Goal: Information Seeking & Learning: Learn about a topic

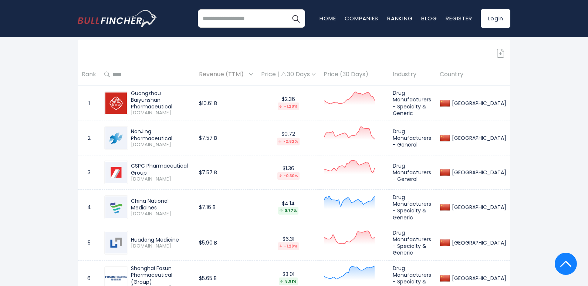
scroll to position [333, 0]
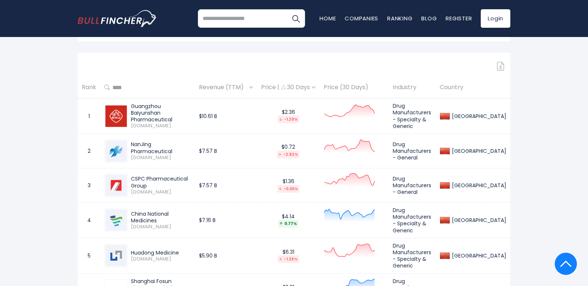
drag, startPoint x: 131, startPoint y: 106, endPoint x: 175, endPoint y: 118, distance: 45.9
click at [175, 118] on div "Guangzhou Baiyunshan Pharmaceutical" at bounding box center [161, 113] width 60 height 20
copy div "Guangzhou Baiyunshan Pharmaceutical"
drag, startPoint x: 130, startPoint y: 143, endPoint x: 200, endPoint y: 146, distance: 69.9
click at [191, 145] on div "NanJing Pharmaceutical [DOMAIN_NAME]" at bounding box center [159, 151] width 63 height 20
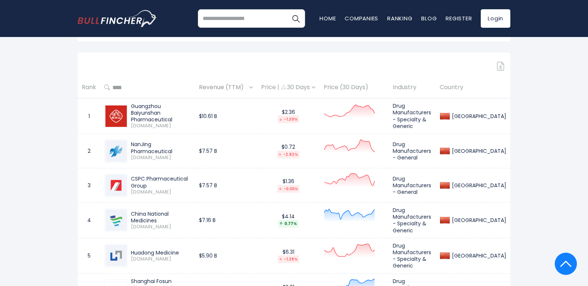
copy div "NanJing Pharmaceutical"
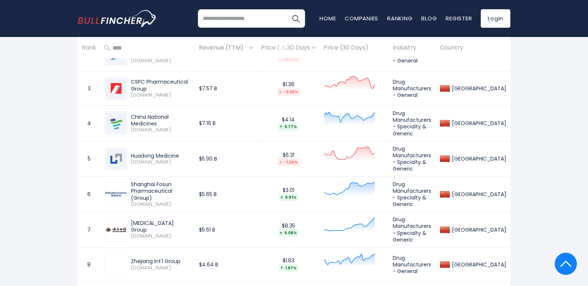
scroll to position [443, 0]
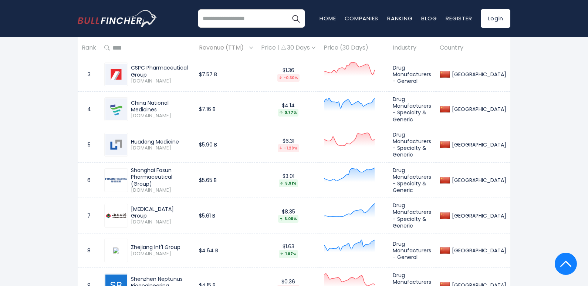
drag, startPoint x: 130, startPoint y: 105, endPoint x: 193, endPoint y: 116, distance: 63.8
click at [191, 106] on div "China National Medicines [DOMAIN_NAME]" at bounding box center [159, 109] width 63 height 20
copy div "China National Medicines"
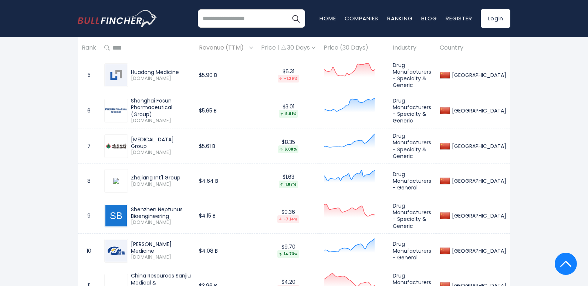
scroll to position [517, 0]
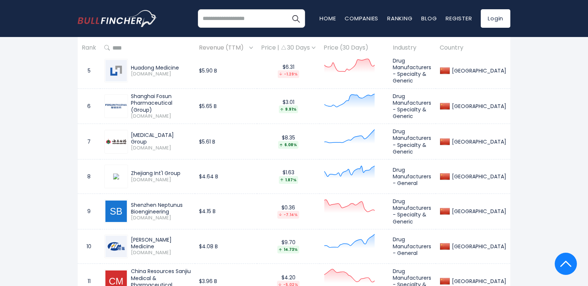
drag, startPoint x: 130, startPoint y: 65, endPoint x: 183, endPoint y: 66, distance: 52.5
click at [183, 65] on div "Huadong Medicine [DOMAIN_NAME]" at bounding box center [159, 70] width 63 height 13
copy div "Huadong Medicine"
drag, startPoint x: 131, startPoint y: 96, endPoint x: 200, endPoint y: 103, distance: 69.8
click at [191, 103] on div "Shanghai Fosun Pharmaceutical (Group)" at bounding box center [161, 103] width 60 height 20
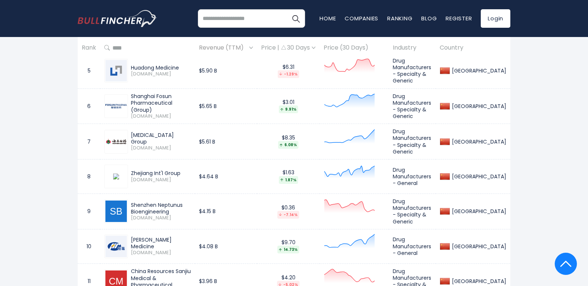
copy div "Shanghai Fosun Pharmaceutical (Group)"
drag, startPoint x: 131, startPoint y: 133, endPoint x: 190, endPoint y: 136, distance: 59.5
click at [190, 136] on div "[MEDICAL_DATA] Group" at bounding box center [161, 138] width 60 height 13
copy div "[MEDICAL_DATA] Group"
drag, startPoint x: 132, startPoint y: 167, endPoint x: 183, endPoint y: 169, distance: 51.0
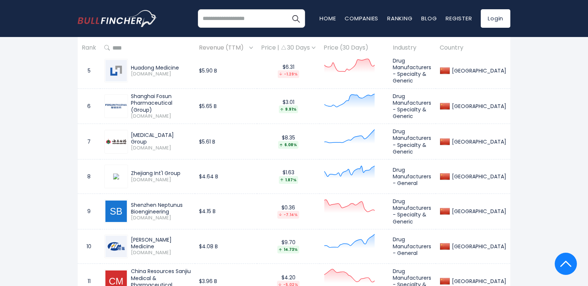
click at [183, 170] on div "Zhejiang Int'l Group" at bounding box center [161, 173] width 60 height 7
copy div "Zhejiang Int'l Group"
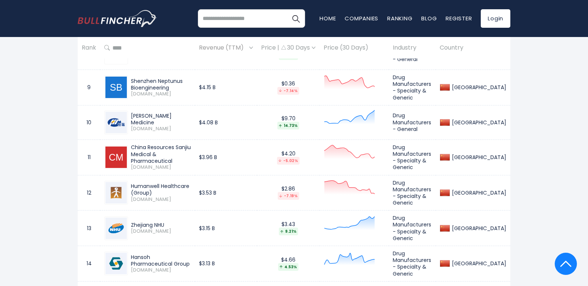
scroll to position [628, 0]
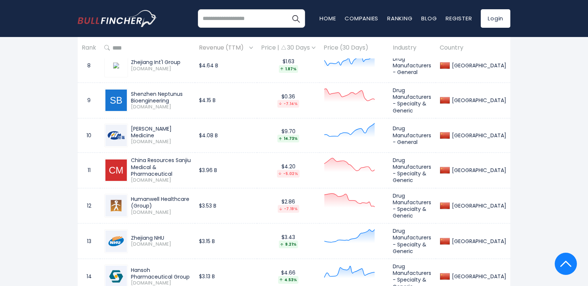
drag, startPoint x: 133, startPoint y: 88, endPoint x: 169, endPoint y: 92, distance: 36.4
click at [169, 92] on div "Shenzhen Neptunus Bioengineering" at bounding box center [161, 97] width 60 height 13
drag, startPoint x: 130, startPoint y: 88, endPoint x: 175, endPoint y: 97, distance: 45.7
click at [175, 97] on div "Shenzhen Neptunus Bioengineering [DOMAIN_NAME]" at bounding box center [159, 101] width 63 height 20
copy div "Shenzhen Neptunus Bioengineering"
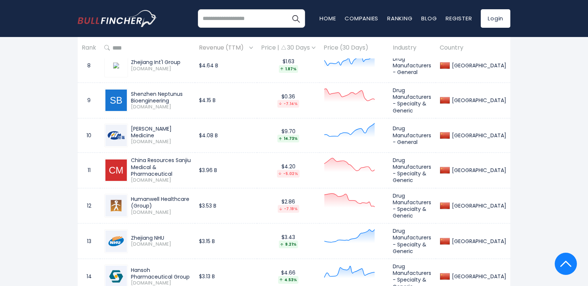
drag, startPoint x: 130, startPoint y: 126, endPoint x: 200, endPoint y: 127, distance: 69.9
click at [191, 127] on div "[PERSON_NAME] Medicine [DOMAIN_NAME]" at bounding box center [159, 135] width 63 height 20
copy div "[PERSON_NAME] Medicine"
drag, startPoint x: 132, startPoint y: 155, endPoint x: 200, endPoint y: 165, distance: 68.3
click at [191, 165] on div "China Resources Sanjiu Medical & Pharmaceutical" at bounding box center [161, 167] width 60 height 20
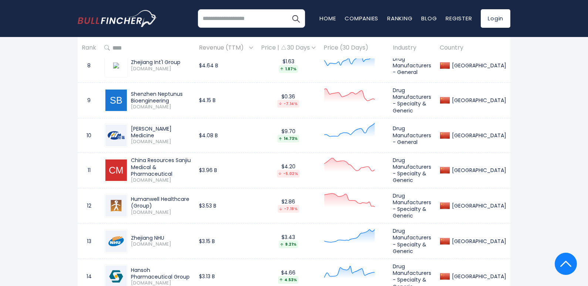
copy div "China Resources Sanjiu Medical & Pharmaceutical"
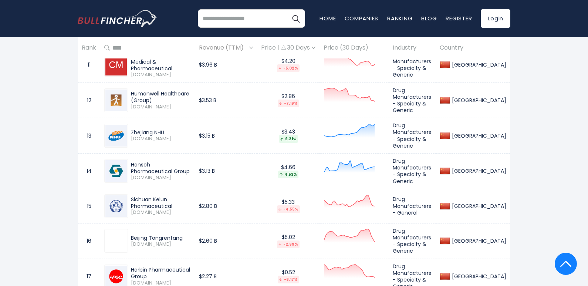
scroll to position [776, 0]
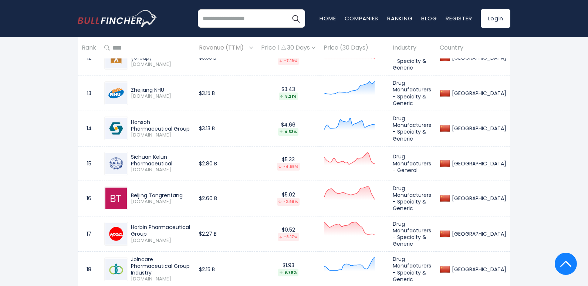
drag, startPoint x: 131, startPoint y: 111, endPoint x: 202, endPoint y: 114, distance: 71.0
click at [191, 119] on div "Hansoh Pharmaceutical Group" at bounding box center [161, 125] width 60 height 13
drag, startPoint x: 131, startPoint y: 145, endPoint x: 174, endPoint y: 153, distance: 44.3
click at [174, 153] on div "Sichuan Kelun Pharmaceutical" at bounding box center [161, 159] width 60 height 13
drag, startPoint x: 130, startPoint y: 184, endPoint x: 182, endPoint y: 184, distance: 52.5
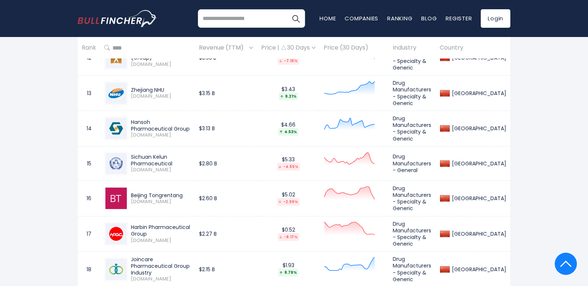
click at [182, 192] on div "Beijing Tongrentang [DOMAIN_NAME]" at bounding box center [159, 198] width 63 height 13
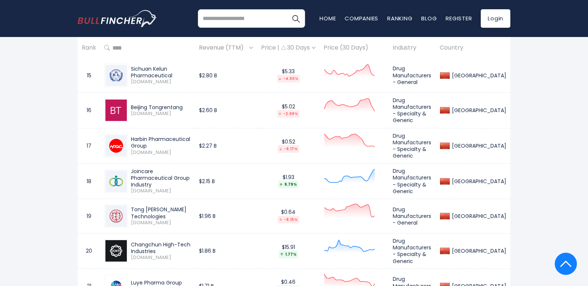
scroll to position [924, 0]
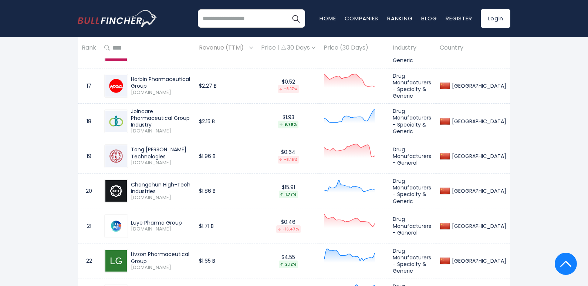
drag, startPoint x: 131, startPoint y: 102, endPoint x: 180, endPoint y: 111, distance: 49.5
click at [181, 111] on div "Joincare Pharmaceutical Group Industry" at bounding box center [161, 118] width 60 height 20
drag, startPoint x: 131, startPoint y: 137, endPoint x: 206, endPoint y: 140, distance: 75.1
click at [191, 146] on div "Tong [PERSON_NAME] Technologies" at bounding box center [161, 152] width 60 height 13
drag, startPoint x: 131, startPoint y: 169, endPoint x: 167, endPoint y: 176, distance: 37.0
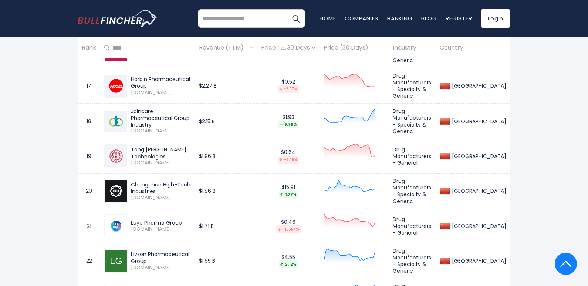
click at [167, 181] on div "Changchun High-Tech Industries" at bounding box center [161, 187] width 60 height 13
drag, startPoint x: 129, startPoint y: 209, endPoint x: 190, endPoint y: 207, distance: 60.3
click at [190, 219] on div "Luye Pharma Group [DOMAIN_NAME]" at bounding box center [159, 225] width 63 height 13
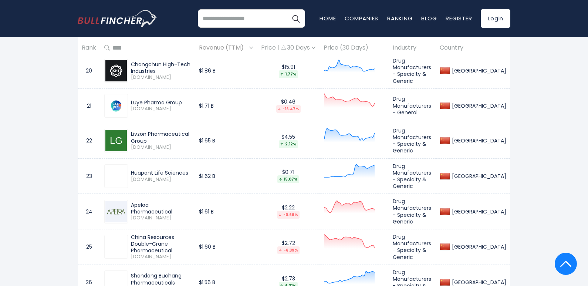
scroll to position [1072, 0]
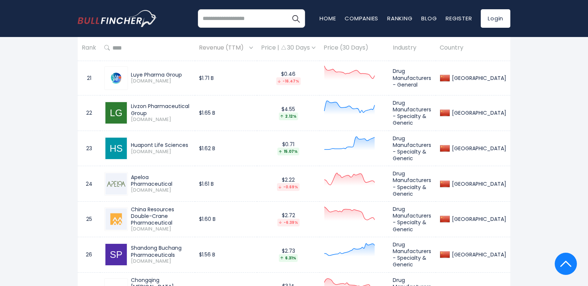
drag, startPoint x: 130, startPoint y: 129, endPoint x: 190, endPoint y: 127, distance: 59.5
click at [190, 142] on div "Huapont Life Sciences [DOMAIN_NAME]" at bounding box center [159, 148] width 63 height 13
drag, startPoint x: 132, startPoint y: 194, endPoint x: 191, endPoint y: 203, distance: 59.8
click at [191, 206] on div "China Resources Double-Crane Pharmaceutical" at bounding box center [161, 216] width 60 height 20
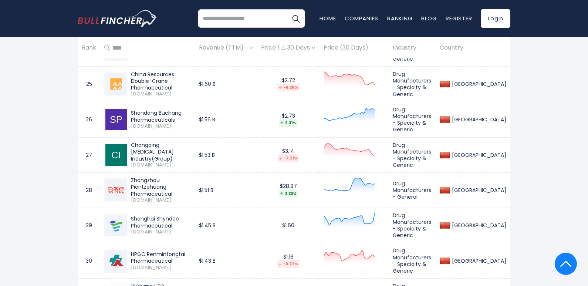
scroll to position [1220, 0]
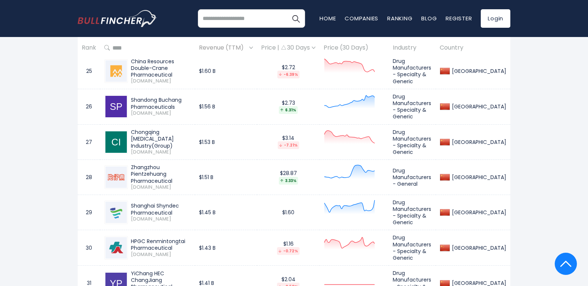
drag, startPoint x: 130, startPoint y: 81, endPoint x: 190, endPoint y: 86, distance: 59.7
click at [190, 96] on div "Shandong Buchang Pharmaceuticals [DOMAIN_NAME]" at bounding box center [159, 106] width 63 height 20
drag, startPoint x: 132, startPoint y: 115, endPoint x: 184, endPoint y: 122, distance: 52.5
click at [184, 129] on div "Chongqing [MEDICAL_DATA] Industry(Group)" at bounding box center [161, 139] width 60 height 20
drag, startPoint x: 131, startPoint y: 150, endPoint x: 193, endPoint y: 156, distance: 61.7
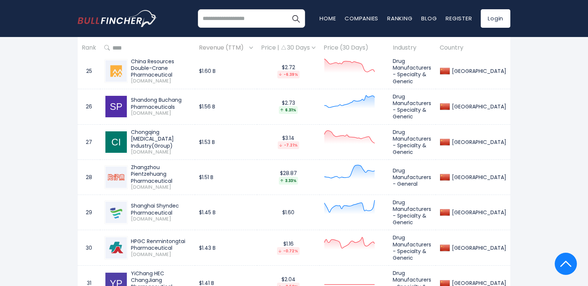
click at [191, 164] on div "Zhangzhou Pientzehuang Pharmaceutical" at bounding box center [161, 174] width 60 height 20
drag, startPoint x: 130, startPoint y: 183, endPoint x: 179, endPoint y: 193, distance: 50.1
click at [179, 202] on div "Shanghai Shyndec Pharmaceutical [DOMAIN_NAME]" at bounding box center [159, 212] width 63 height 20
drag, startPoint x: 131, startPoint y: 217, endPoint x: 180, endPoint y: 226, distance: 49.7
click at [180, 238] on div "HPGC Renmintongtai Pharmaceutical" at bounding box center [161, 244] width 60 height 13
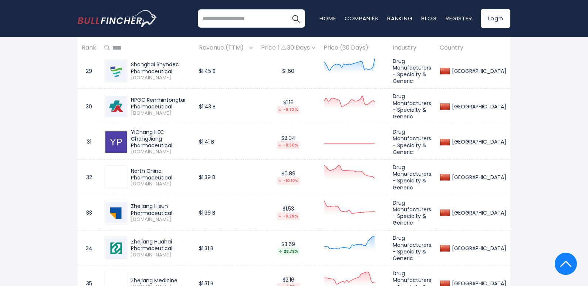
scroll to position [1367, 0]
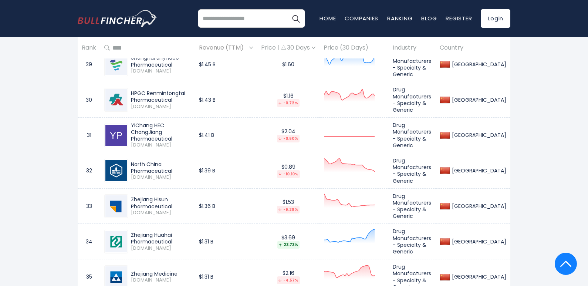
drag, startPoint x: 131, startPoint y: 104, endPoint x: 178, endPoint y: 113, distance: 47.9
click at [178, 122] on div "YiChang HEC ChangJiang Pharmaceutical" at bounding box center [161, 132] width 60 height 20
drag, startPoint x: 131, startPoint y: 143, endPoint x: 210, endPoint y: 139, distance: 78.8
click at [195, 153] on td "North China Pharmaceutical [DOMAIN_NAME]" at bounding box center [147, 170] width 95 height 35
drag, startPoint x: 130, startPoint y: 208, endPoint x: 205, endPoint y: 215, distance: 74.7
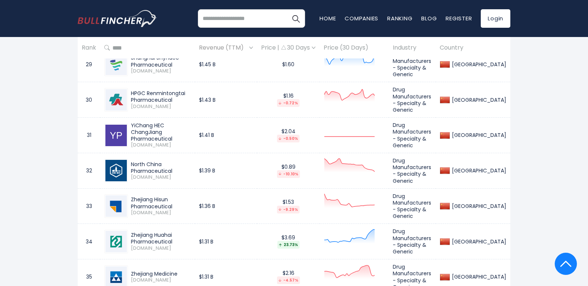
click at [191, 231] on div "Zhejiang Huahai Pharmaceutical [DOMAIN_NAME]" at bounding box center [159, 241] width 63 height 20
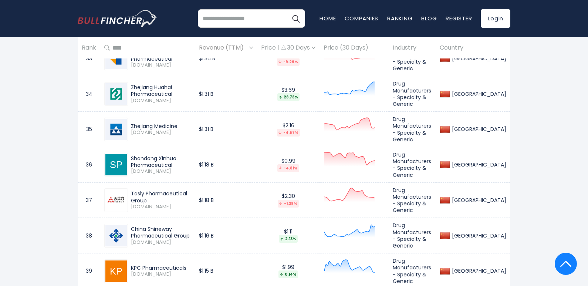
scroll to position [1515, 0]
drag, startPoint x: 131, startPoint y: 130, endPoint x: 178, endPoint y: 135, distance: 47.5
click at [178, 154] on div "Shandong Xinhua Pharmaceutical" at bounding box center [161, 160] width 60 height 13
drag, startPoint x: 130, startPoint y: 198, endPoint x: 201, endPoint y: 207, distance: 70.7
click at [191, 225] on div "China Shineway Pharmaceutical Group [DOMAIN_NAME]" at bounding box center [159, 235] width 63 height 20
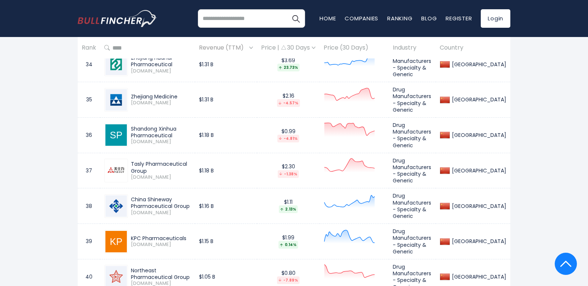
scroll to position [1626, 0]
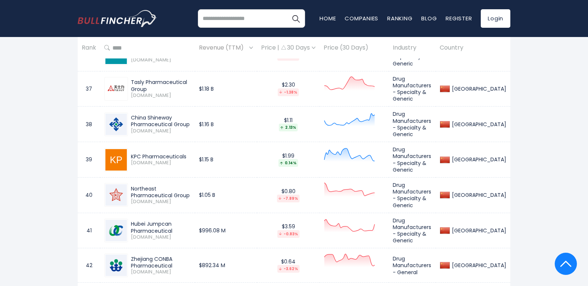
drag, startPoint x: 130, startPoint y: 124, endPoint x: 198, endPoint y: 121, distance: 68.1
click at [191, 153] on div "KPC Pharmaceuticals [DOMAIN_NAME]" at bounding box center [159, 159] width 63 height 13
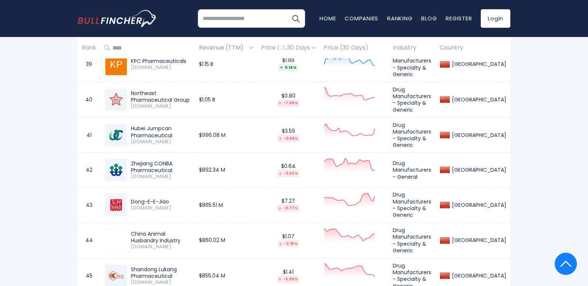
scroll to position [1737, 0]
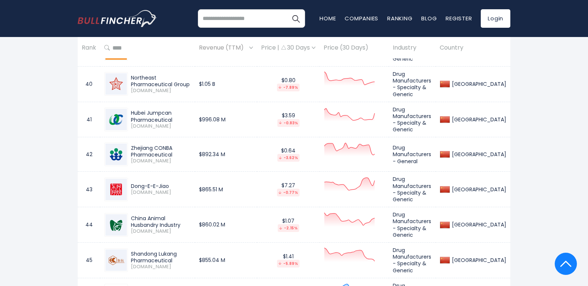
drag, startPoint x: 131, startPoint y: 80, endPoint x: 180, endPoint y: 88, distance: 49.1
click at [180, 109] on div "Hubei Jumpcan Pharmaceutical" at bounding box center [161, 115] width 60 height 13
drag, startPoint x: 130, startPoint y: 114, endPoint x: 179, endPoint y: 119, distance: 49.1
click at [179, 145] on div "Zhejiang CONBA Pharmaceutical [DOMAIN_NAME]" at bounding box center [159, 155] width 63 height 20
drag, startPoint x: 130, startPoint y: 149, endPoint x: 174, endPoint y: 147, distance: 43.3
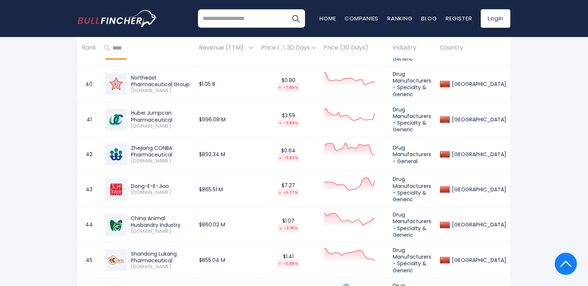
click at [174, 177] on div "Dong-E-E-Jiao [DOMAIN_NAME]" at bounding box center [147, 189] width 86 height 24
drag, startPoint x: 131, startPoint y: 217, endPoint x: 181, endPoint y: 223, distance: 50.3
click at [181, 250] on div "Shandong Lukang Pharmaceutical" at bounding box center [161, 256] width 60 height 13
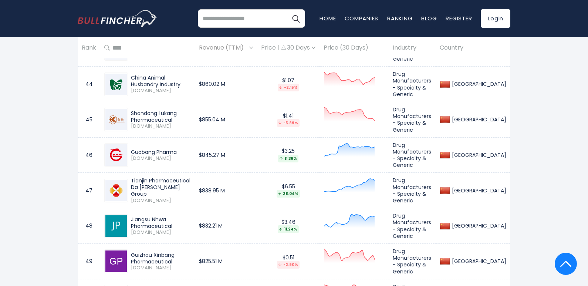
scroll to position [1885, 0]
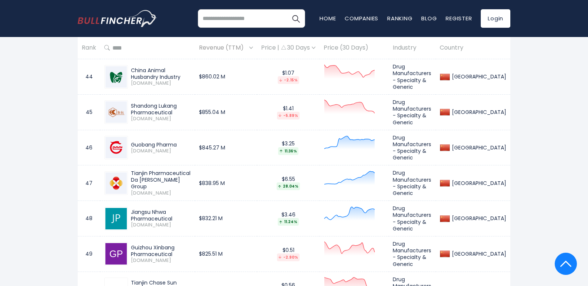
drag, startPoint x: 131, startPoint y: 106, endPoint x: 186, endPoint y: 108, distance: 54.8
click at [186, 141] on div "Guobang Pharma" at bounding box center [161, 144] width 60 height 7
drag, startPoint x: 132, startPoint y: 137, endPoint x: 189, endPoint y: 146, distance: 57.9
click at [189, 170] on div "Tianjin Pharmaceutical Da [PERSON_NAME] Group" at bounding box center [161, 180] width 60 height 20
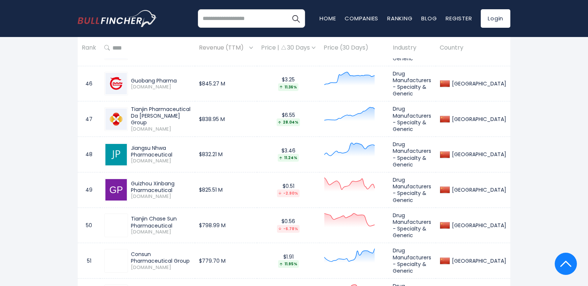
scroll to position [1996, 0]
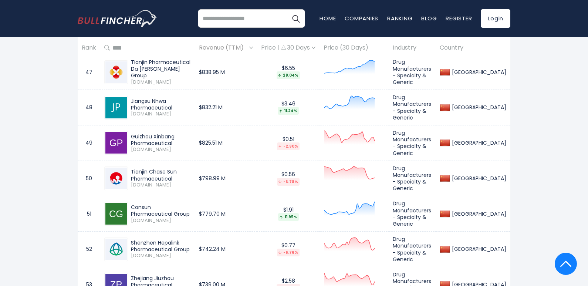
drag, startPoint x: 131, startPoint y: 95, endPoint x: 174, endPoint y: 101, distance: 44.1
click at [174, 133] on div "Guizhou Xinbang Pharmaceutical" at bounding box center [161, 139] width 60 height 13
drag, startPoint x: 131, startPoint y: 130, endPoint x: 181, endPoint y: 137, distance: 50.4
click at [181, 168] on div "Tianjin Chase Sun Pharmaceutical" at bounding box center [161, 174] width 60 height 13
drag, startPoint x: 132, startPoint y: 164, endPoint x: 148, endPoint y: 170, distance: 16.5
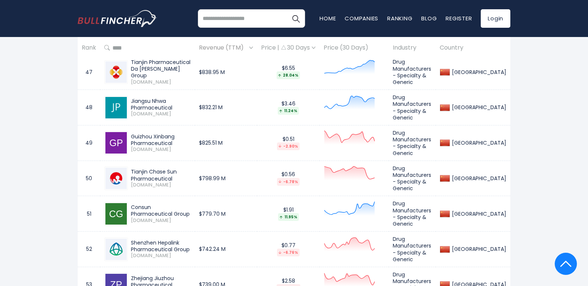
click at [148, 204] on div "Consun Pharmaceutical Group" at bounding box center [161, 210] width 60 height 13
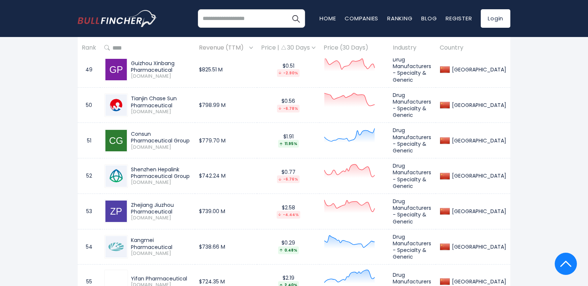
scroll to position [2070, 0]
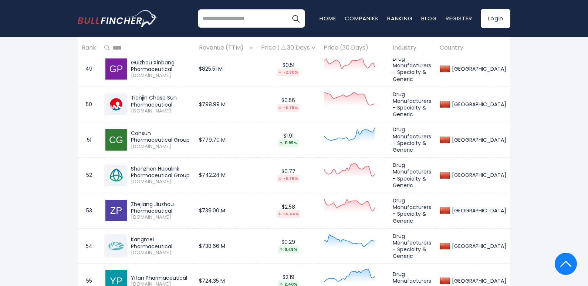
drag, startPoint x: 131, startPoint y: 124, endPoint x: 194, endPoint y: 128, distance: 63.0
click at [191, 165] on div "Shenzhen Hepalink Pharmaceutical Group" at bounding box center [161, 171] width 60 height 13
drag, startPoint x: 130, startPoint y: 160, endPoint x: 176, endPoint y: 166, distance: 45.5
click at [176, 201] on div "Zhejiang Jiuzhou Pharmaceutical [DOMAIN_NAME]" at bounding box center [159, 211] width 63 height 20
